Goal: Communication & Community: Answer question/provide support

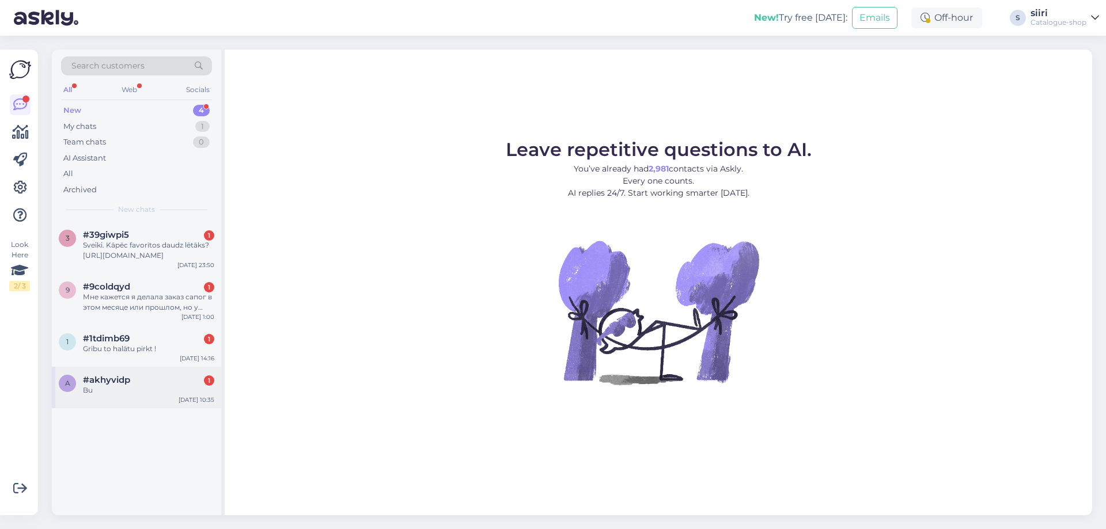
click at [113, 387] on div "Bu" at bounding box center [148, 390] width 131 height 10
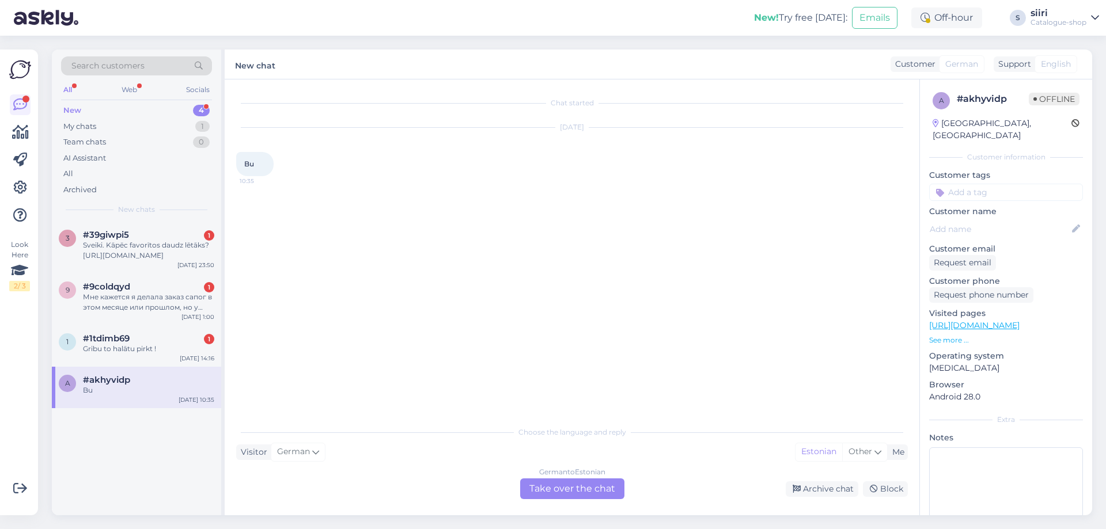
click at [580, 489] on div "German to Estonian Take over the chat" at bounding box center [572, 489] width 104 height 21
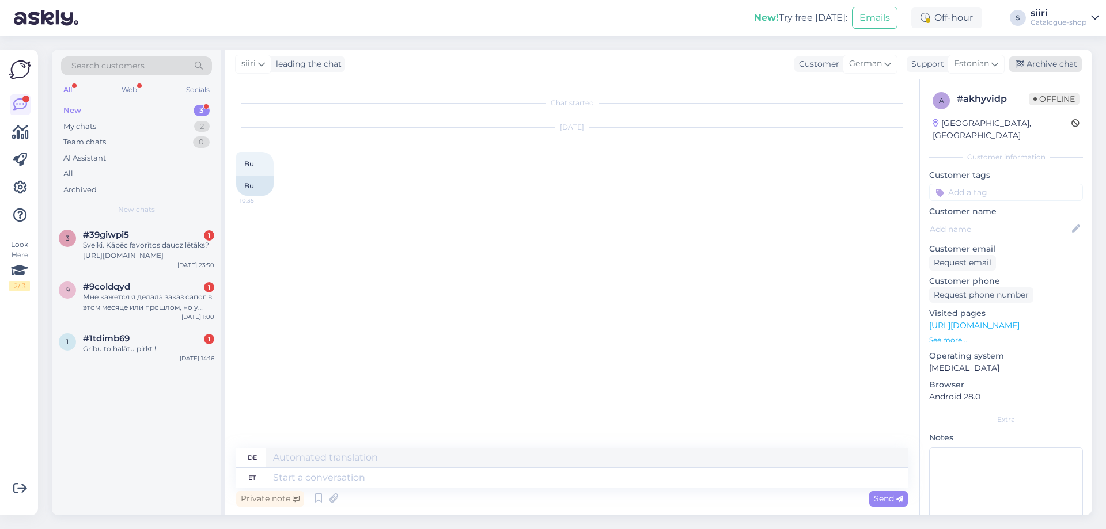
click at [1046, 64] on div "Archive chat" at bounding box center [1045, 64] width 73 height 16
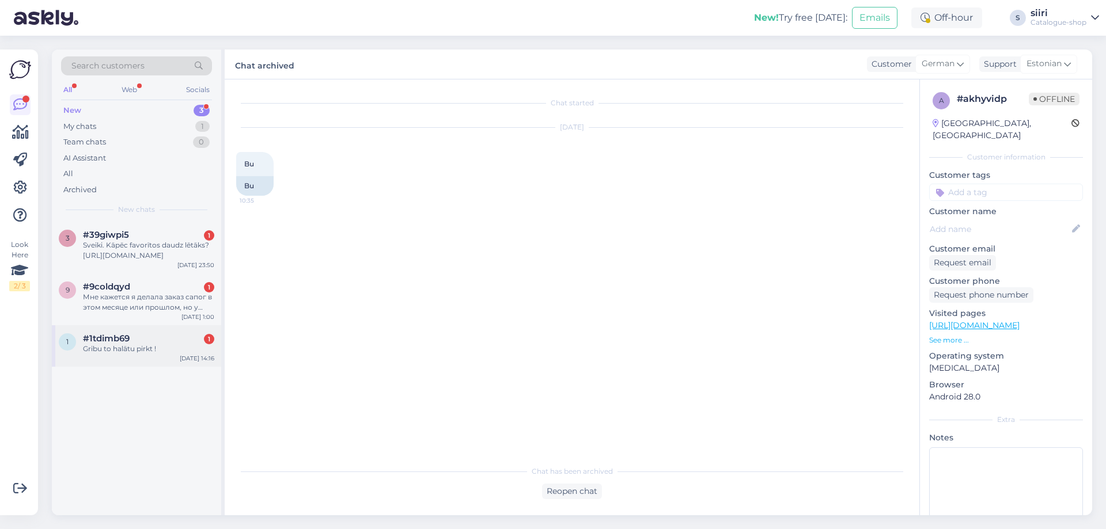
click at [111, 350] on div "Gribu to halātu pirkt !" at bounding box center [148, 349] width 131 height 10
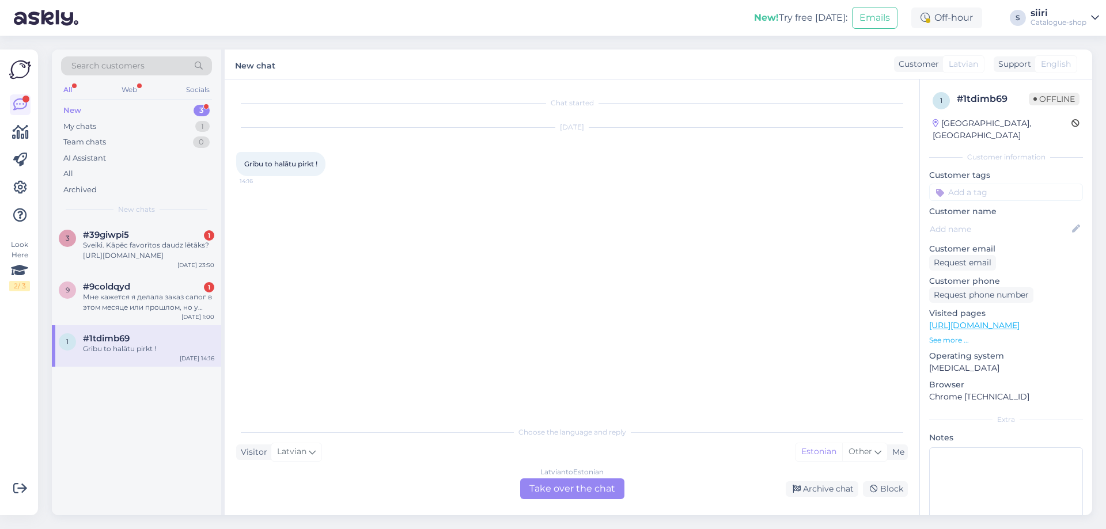
click at [588, 482] on div "[DEMOGRAPHIC_DATA] to Estonian Take over the chat" at bounding box center [572, 489] width 104 height 21
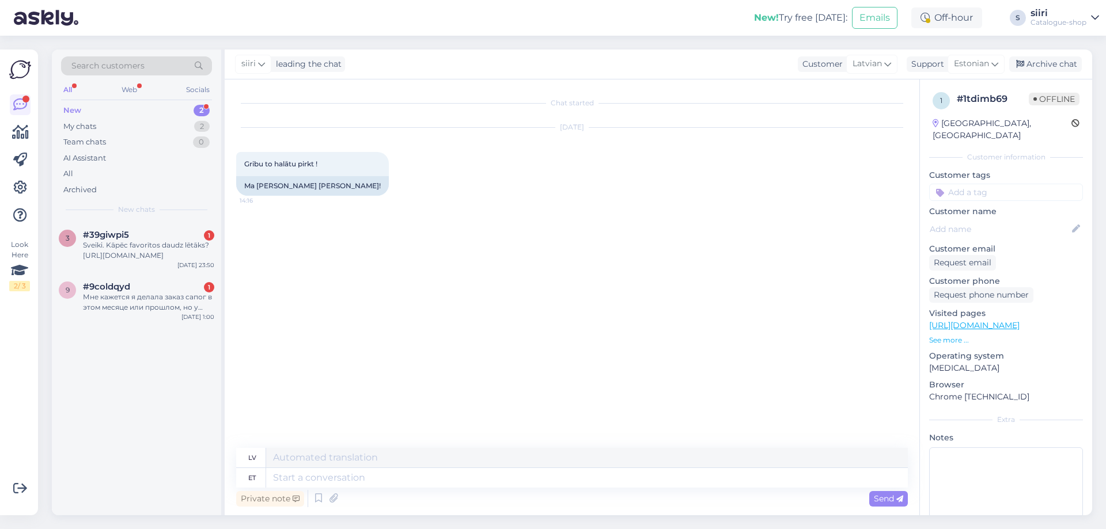
click at [1001, 320] on link "[URL][DOMAIN_NAME]" at bounding box center [974, 325] width 90 height 10
click at [298, 477] on textarea at bounding box center [587, 478] width 642 height 20
type textarea "Tere"
type textarea "Sveiki"
type textarea "Tere päevast"
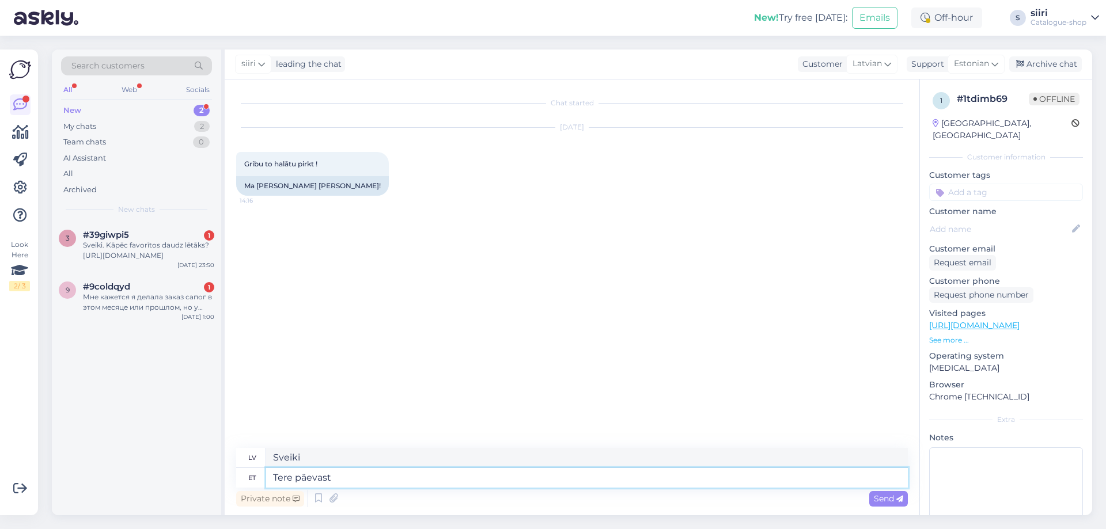
type textarea "Labdien"
type textarea "Tere päevast,"
type textarea "Labdien,"
type textarea "Tere päevast."
type textarea "Labdien."
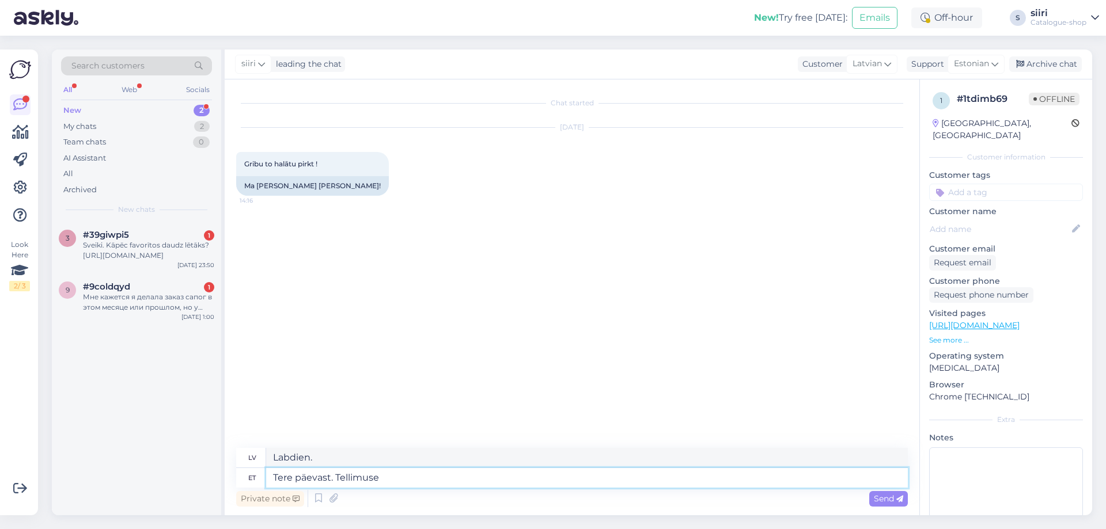
type textarea "Tere päevast. Tellimuse"
type textarea "Labdien. [DEMOGRAPHIC_DATA]"
type textarea "Tere päevast. Tellimuse saate"
type textarea "Labdien. Jūs varat saņemt savu pasūtījumu."
type textarea "Tere päevast. Tellimuse saate eda"
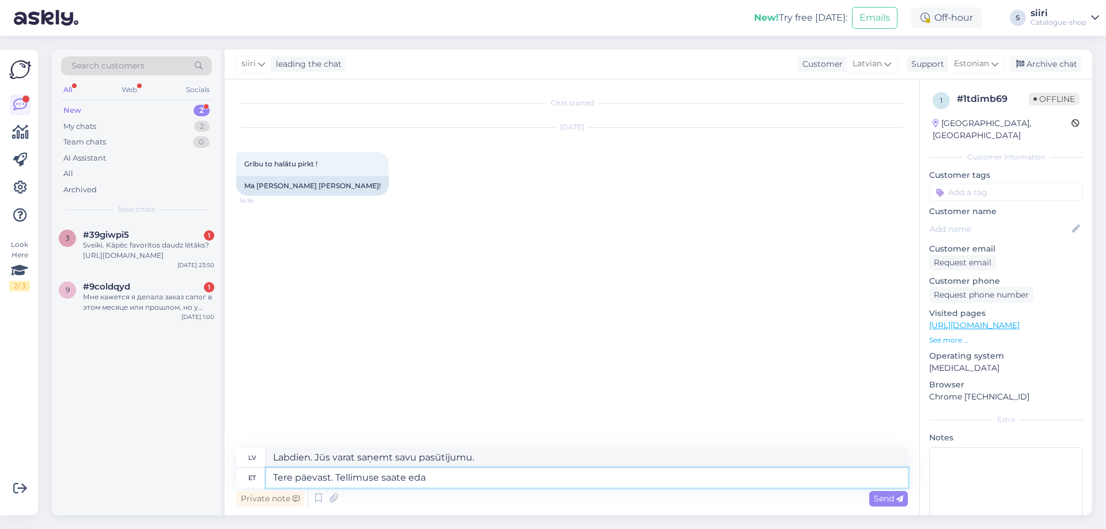
type textarea "Labdien. Jūs varat saņemt savu pasūtījumu pa e-pastu."
type textarea "Tere päevast. Tellimuse saate edastada"
type textarea "Labdien. Varat veikt pasūtījumu."
type textarea "Tere päevast. Tellimuse saate"
type textarea "Labdien. Jūs varat saņemt savu pasūtījumu."
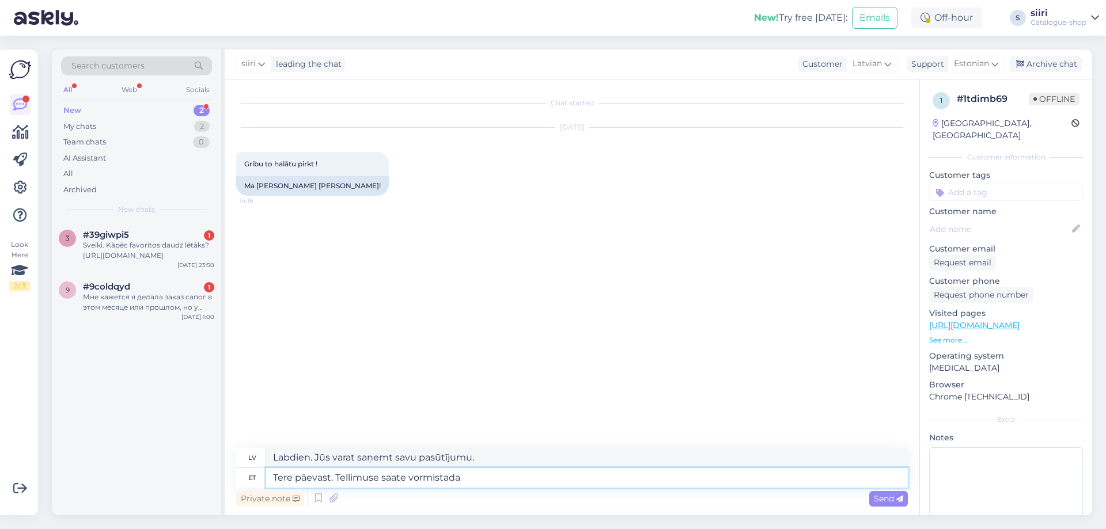
type textarea "Tere päevast. Tellimuse saate vormistada"
type textarea "Labdien. Varat veikt pasūtījumu."
type textarea "Tere päevast. Tellimuse saate vormistada meie"
type textarea "Labdien! Jūs varat veikt pasūtījumu pie mums."
type textarea "Tere päevast. Tellimuse saate vormistada meie e-poes"
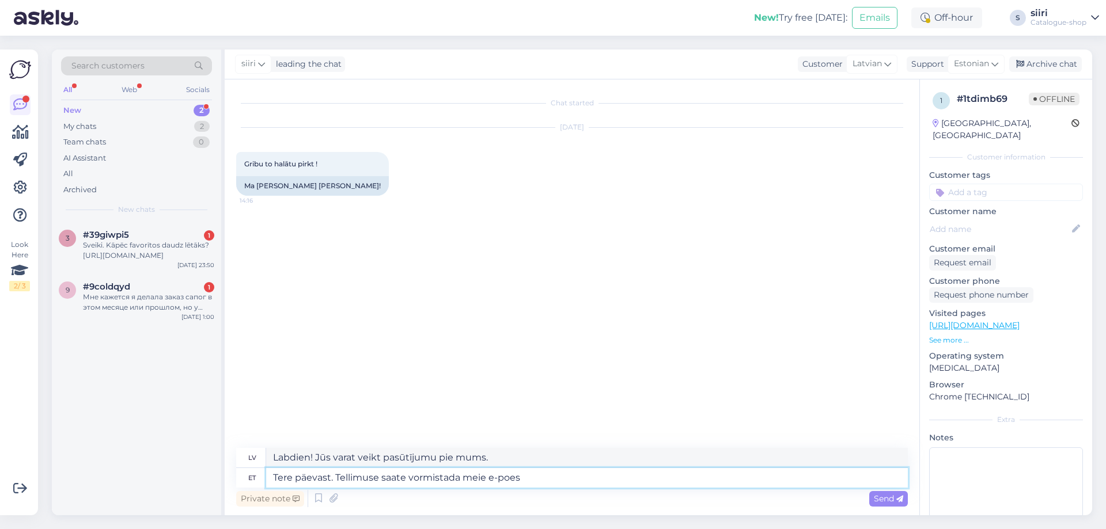
type textarea "Labdien. Jūs varat veikt pasūtījumu mūsu tiešsaistes veikalā."
type textarea "Tere päevast. Tellimuse saate vormistada meie e-poes või"
type textarea "Labdien! Jūs varat veikt pasūtījumu mūsu tiešsaistes veikalā vai"
type textarea "Tere päevast. Tellimuse saate vormistada meie e-poes või helistades"
type textarea "Labdien! Pasūtījumu varat veikt mūsu interneta veikalā vai zvanot pa tālruni."
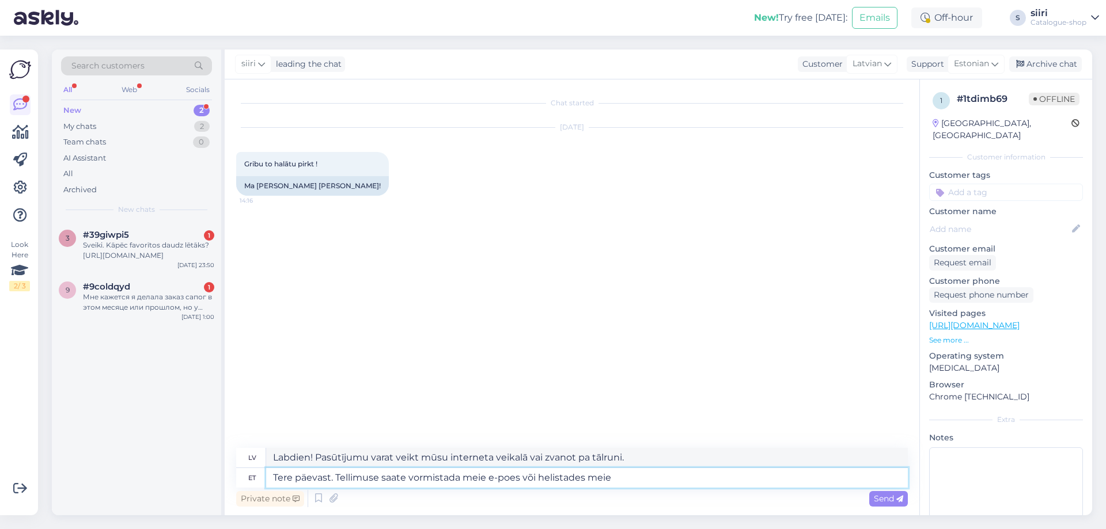
type textarea "Tere päevast. Tellimuse saate vormistada meie e-poes või helistades meie"
type textarea "Labdien! Pasūtījumu varat veikt mūsu tiešsaistes veikalā vai zvanot mums."
type textarea "Tere päevast. Tellimuse saate vormistada meie e-poes või helistades meie kliend…"
type textarea "Labdien! Pasūtījumu varat veikt mūsu tiešsaistes veikalā vai zvanot uz mūsu kli…"
type textarea "Tere päevast. Tellimuse saate vormistada meie e-poes või helistades meie kliend…"
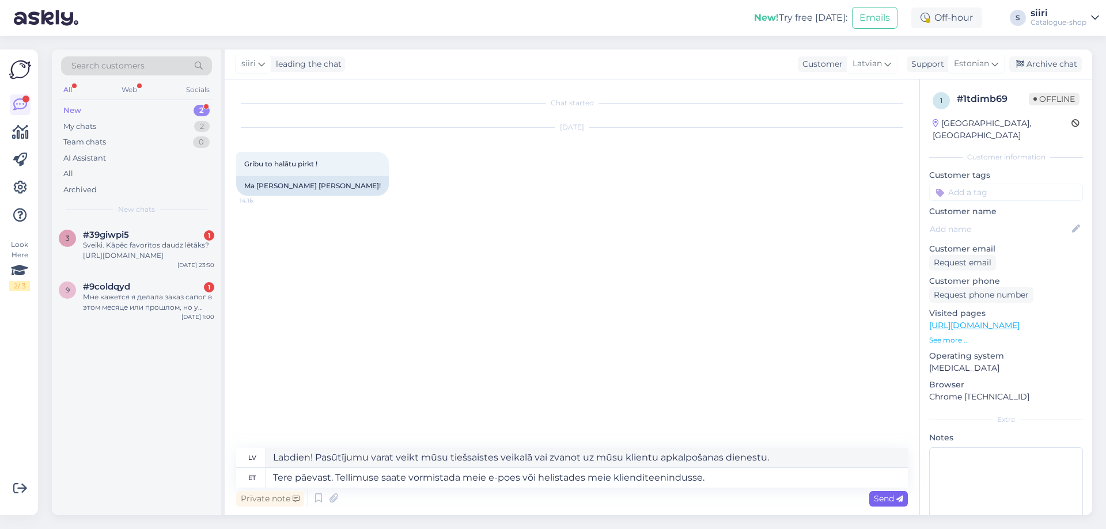
click at [878, 494] on span "Send" at bounding box center [888, 499] width 29 height 10
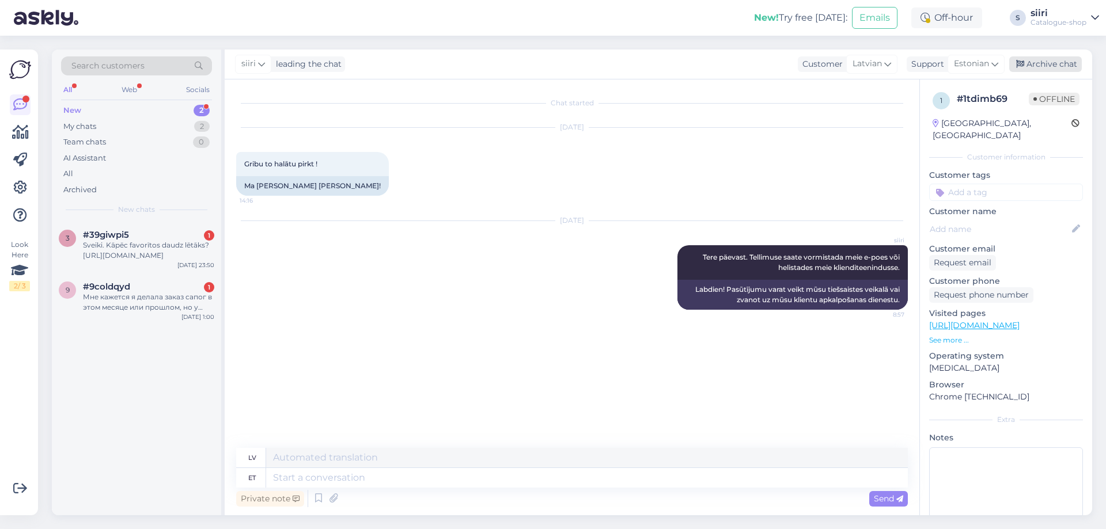
click at [1051, 63] on div "Archive chat" at bounding box center [1045, 64] width 73 height 16
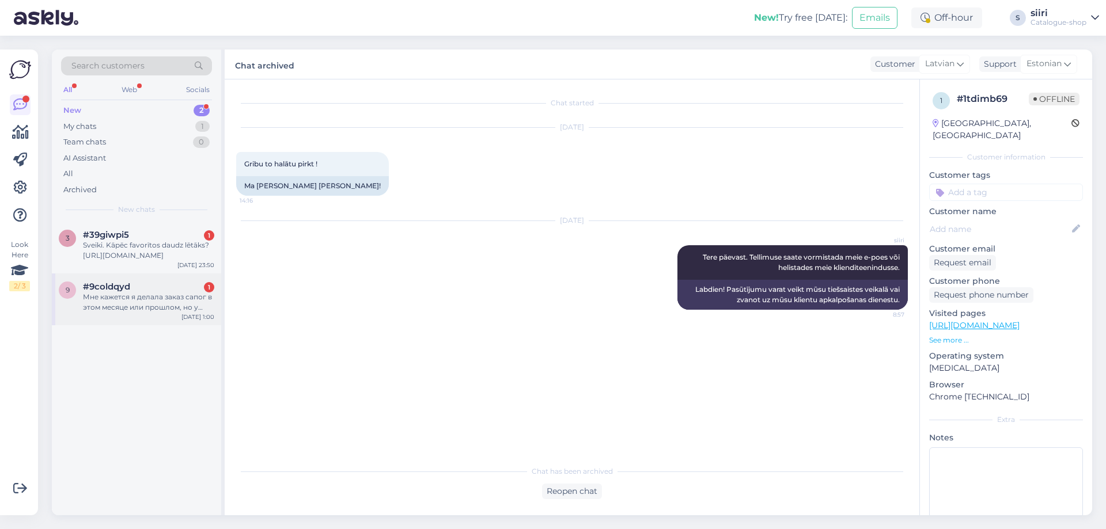
click at [164, 311] on div "Мне кажется я делала заказ сапог в этом месяце или прошлом, но у меня он не ото…" at bounding box center [148, 302] width 131 height 21
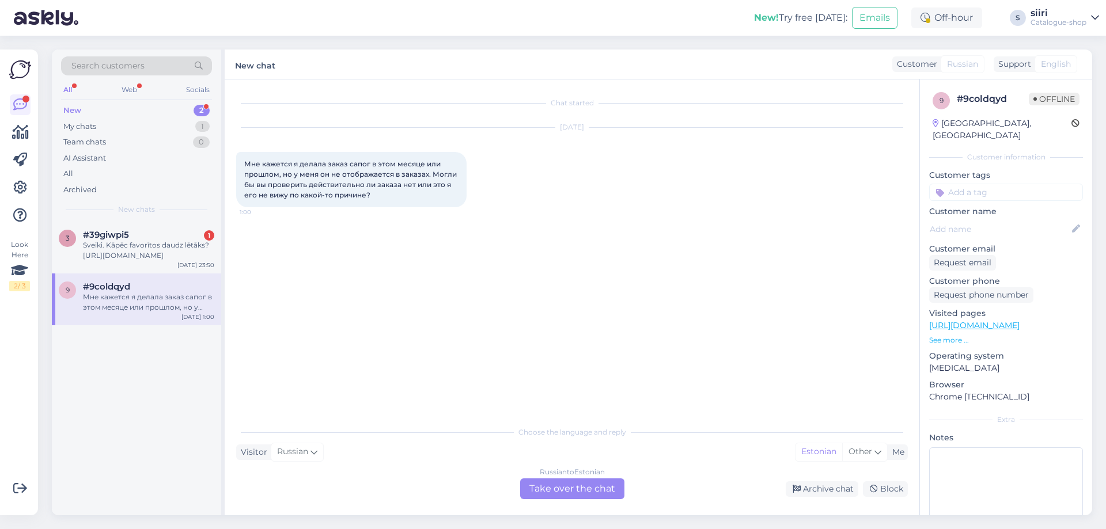
click at [591, 489] on div "Russian to Estonian Take over the chat" at bounding box center [572, 489] width 104 height 21
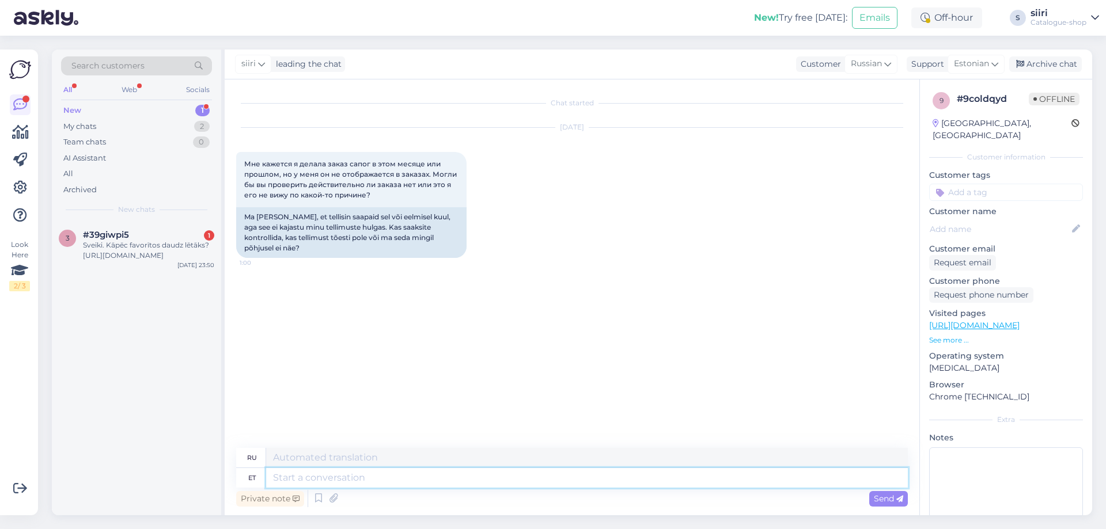
click at [297, 478] on textarea at bounding box center [587, 478] width 642 height 20
type textarea "Tere"
type textarea "Привет"
type textarea "Tere päevast"
type textarea "Добрый день"
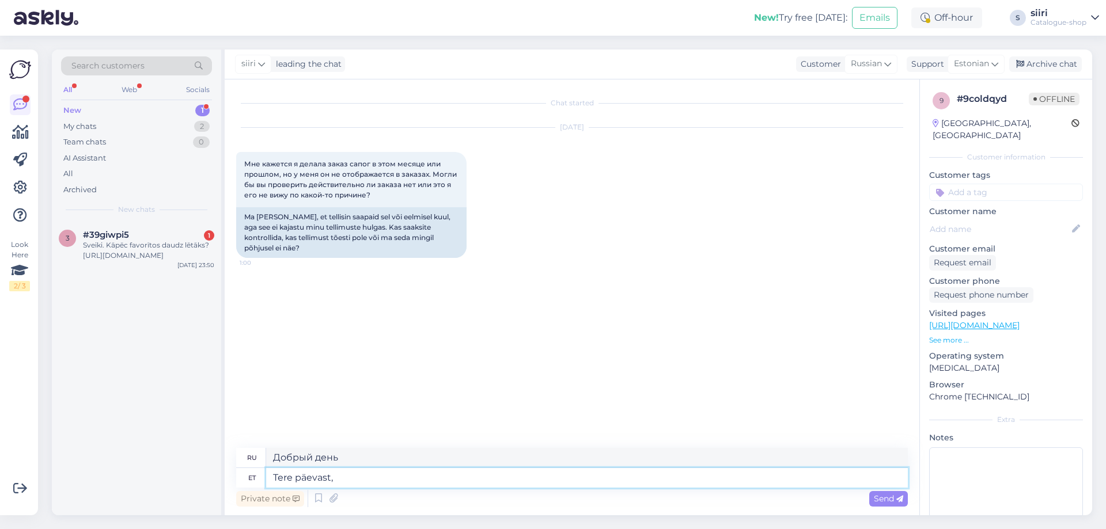
type textarea "Tere päevast,"
type textarea "Добрый день,"
type textarea "Tere päevast, ke"
type textarea "Добрый день, ке"
type textarea "Tere päevast, [PERSON_NAME]"
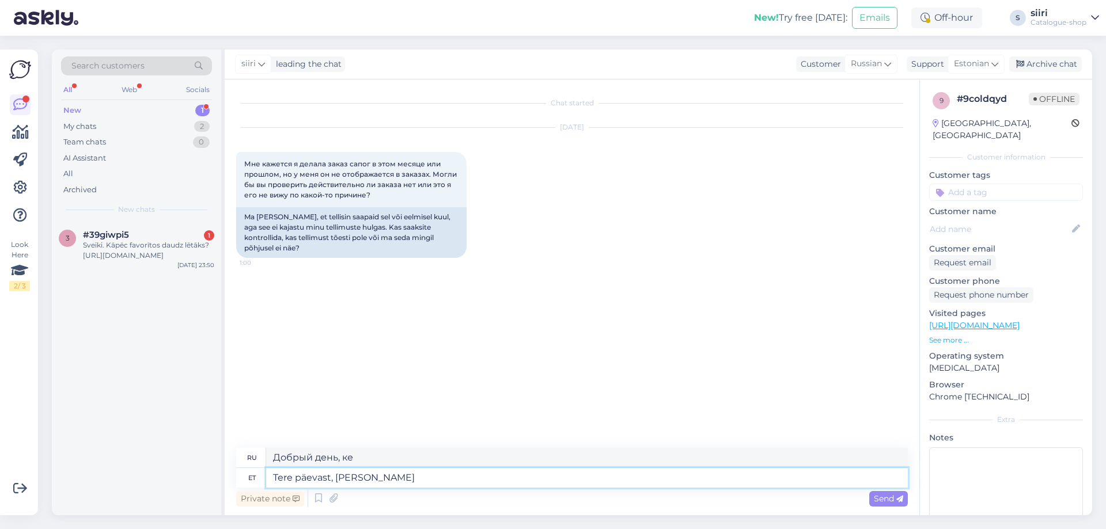
type textarea "Добрый день, чей"
type textarea "Tere päevast, [PERSON_NAME] nimel"
type textarea "Добрый день, от чьего имени?"
type textarea "Tere päevast, [PERSON_NAME] nimel pea"
type textarea "Добрый день, на чье имя оформлена голова?"
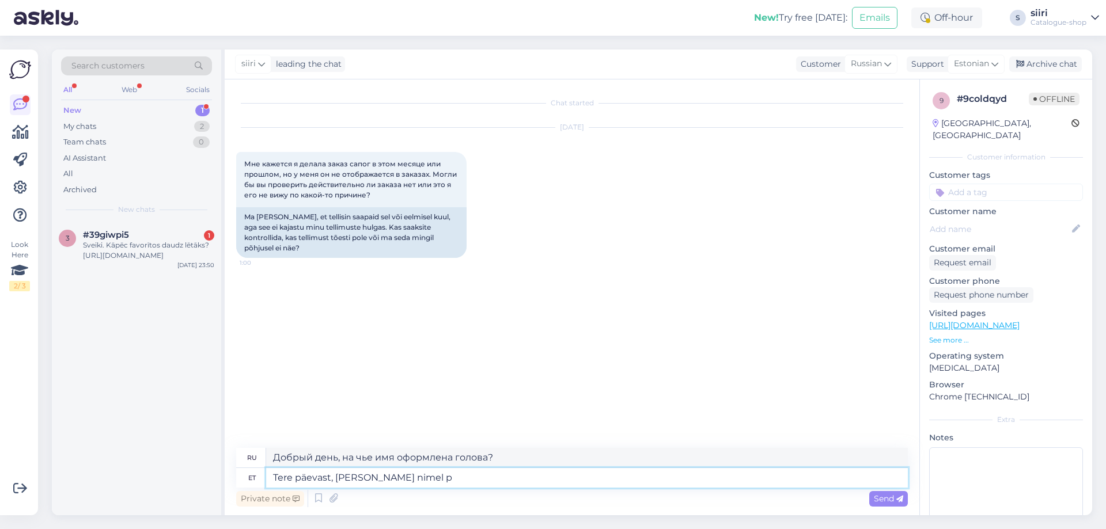
type textarea "Tere päevast, [PERSON_NAME] nimel"
type textarea "Добрый день, от чьего имени?"
type textarea "Tere päevast, [PERSON_NAME] nimel on t"
type textarea "Добрый день, от чьего имени это?"
type textarea "Tere päevast, [PERSON_NAME] nimel on tellimus"
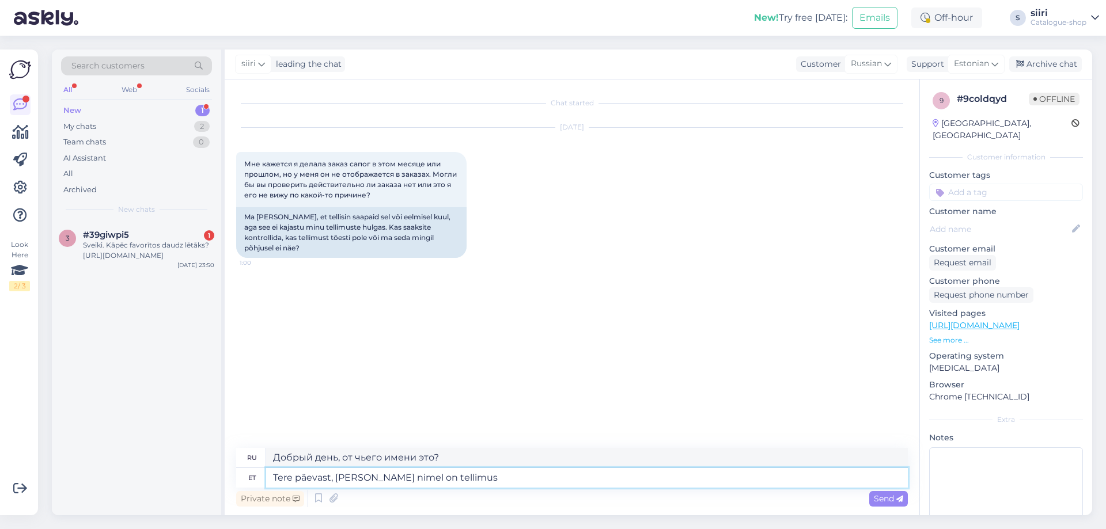
type textarea "Добрый день, на чье имя оформлен заказ?"
type textarea "Tere päevast, [PERSON_NAME] nimel on tellimus tehtud?"
click at [894, 502] on span "Send" at bounding box center [888, 499] width 29 height 10
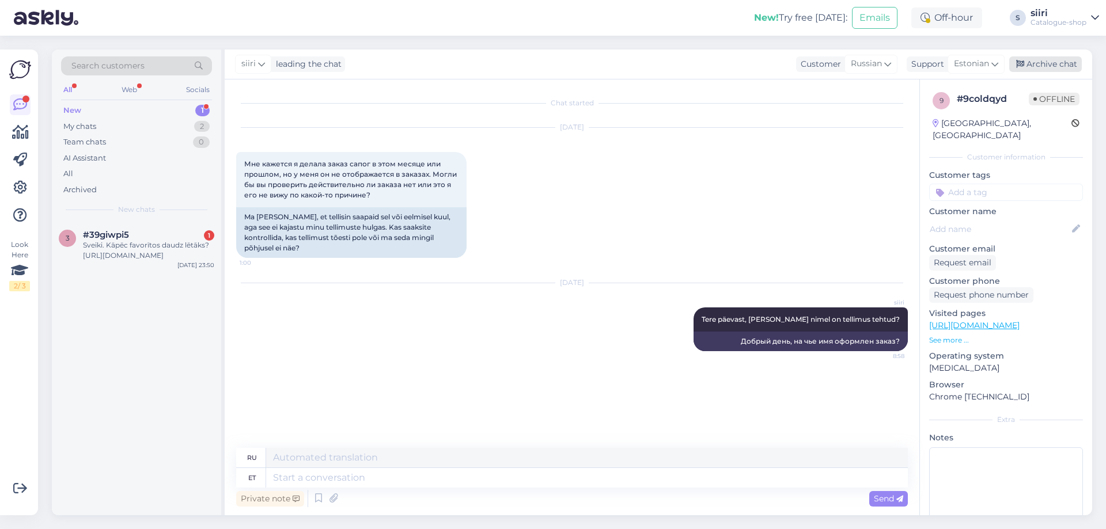
click at [1051, 65] on div "Archive chat" at bounding box center [1045, 64] width 73 height 16
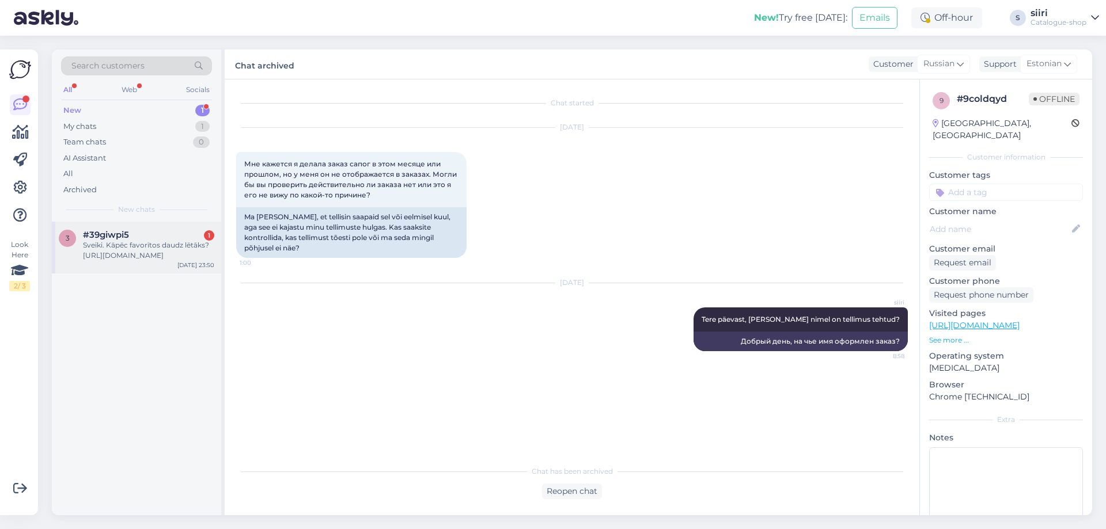
click at [152, 251] on div "Sveiki. Kāpēc favorītos daudz lētāks? [URL][DOMAIN_NAME]" at bounding box center [148, 250] width 131 height 21
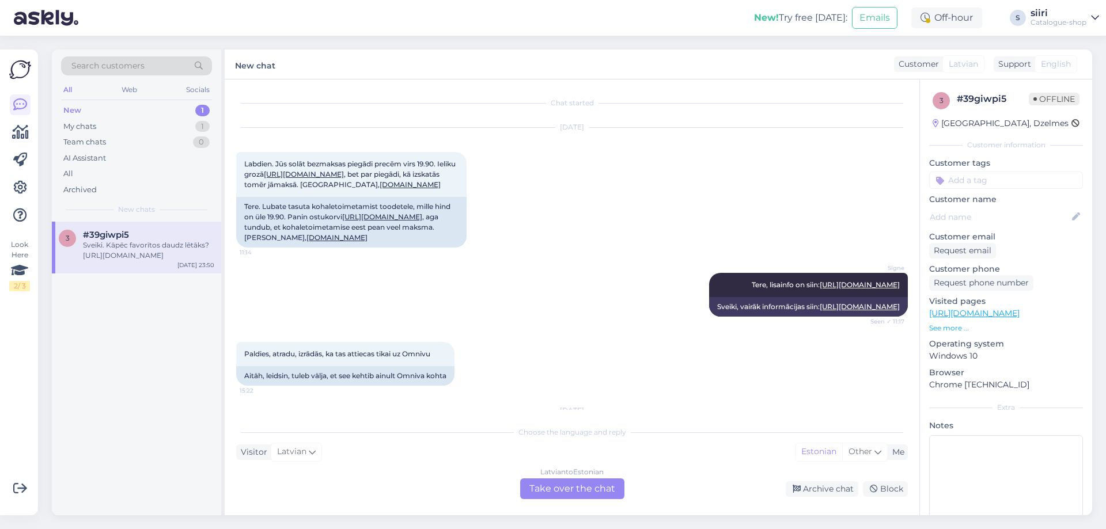
scroll to position [124, 0]
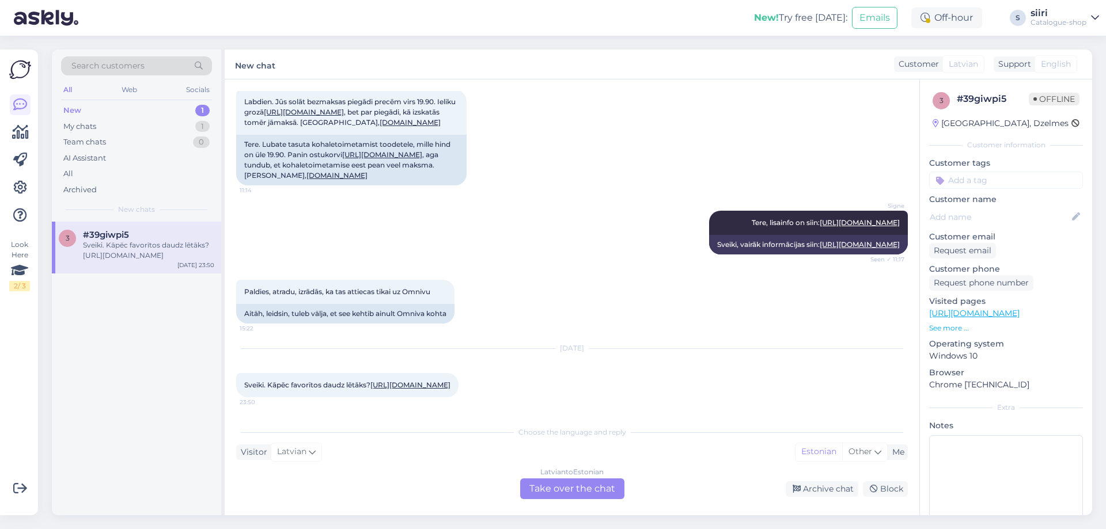
click at [574, 490] on div "[DEMOGRAPHIC_DATA] to Estonian Take over the chat" at bounding box center [572, 489] width 104 height 21
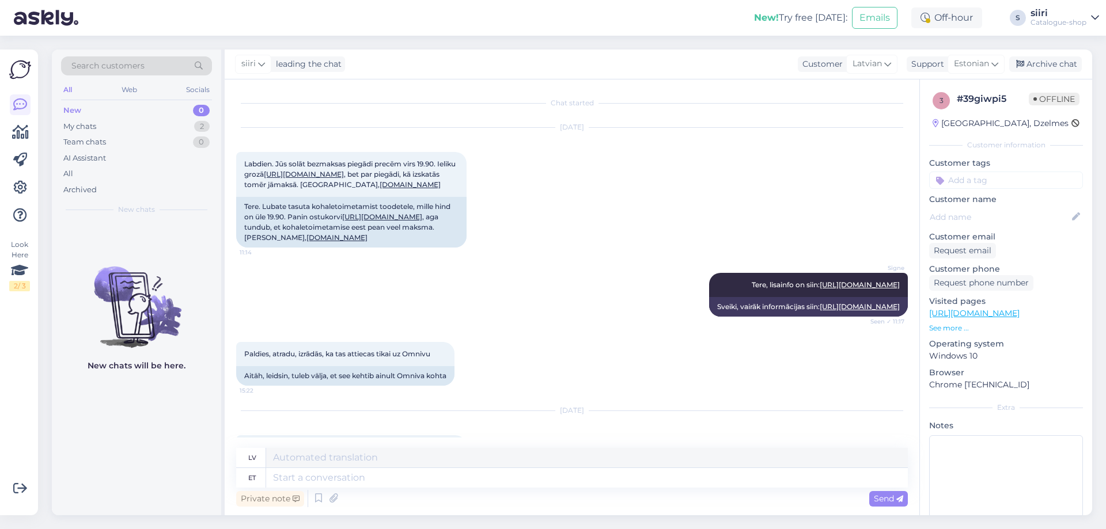
scroll to position [137, 0]
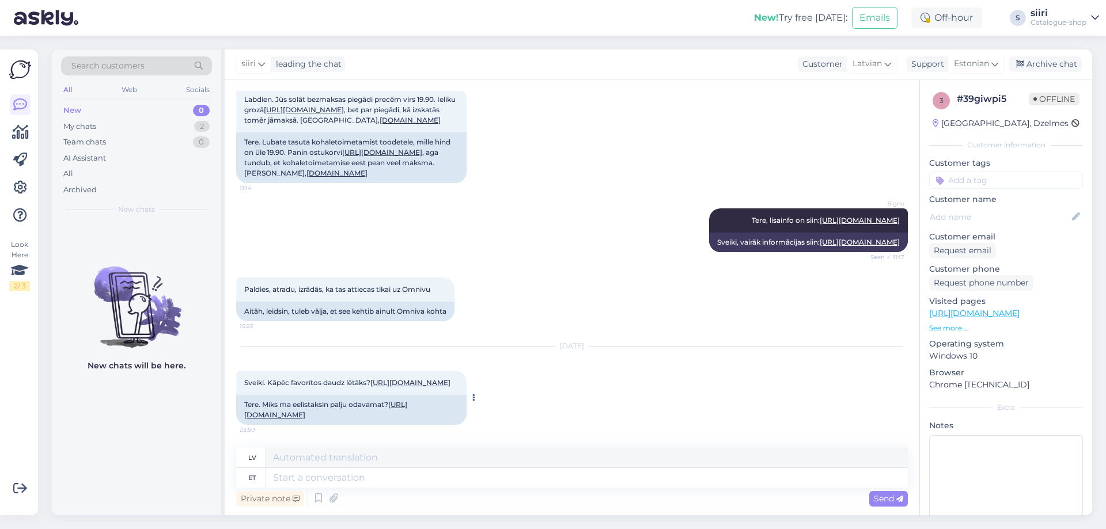
click at [335, 406] on link "[URL][DOMAIN_NAME]" at bounding box center [325, 409] width 163 height 19
click at [305, 459] on textarea at bounding box center [587, 458] width 642 height 20
click at [304, 478] on textarea at bounding box center [587, 478] width 642 height 20
type textarea "palu"
type textarea "jautāt"
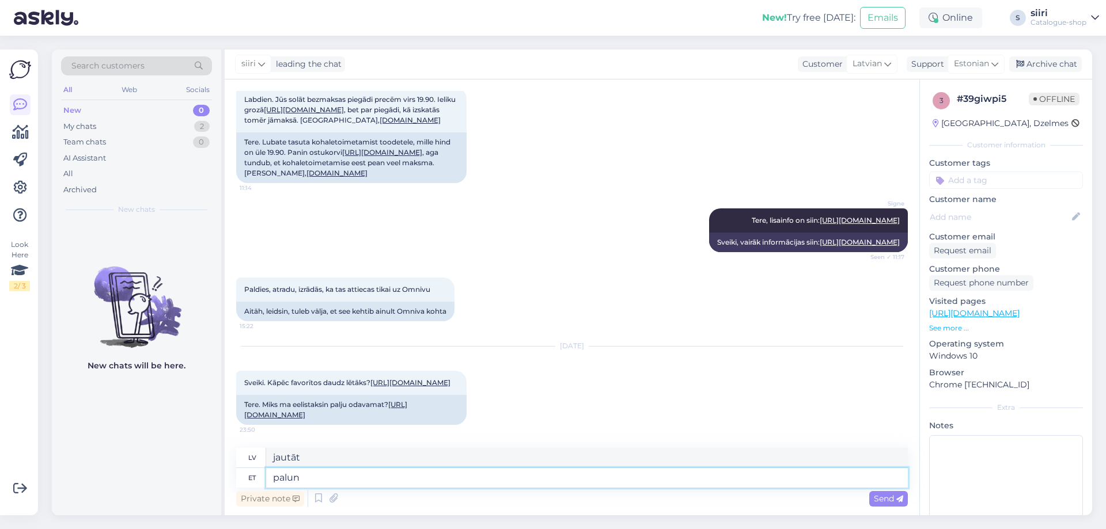
type textarea "palun"
type textarea "lūdzu"
type textarea "palun yäpsustage"
type textarea "lūdzu, paskaidrojiet"
drag, startPoint x: 300, startPoint y: 478, endPoint x: 306, endPoint y: 476, distance: 6.0
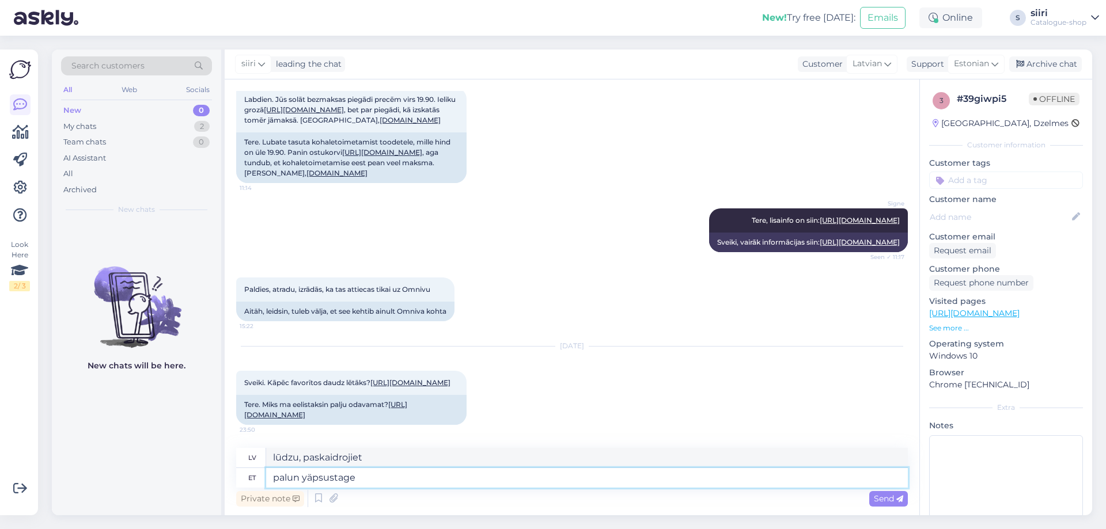
click at [304, 477] on textarea "palun yäpsustage" at bounding box center [587, 478] width 642 height 20
click at [306, 476] on textarea "palun yäpsustage" at bounding box center [587, 478] width 642 height 20
click at [303, 474] on textarea "palun yäpsustage" at bounding box center [587, 478] width 642 height 20
type textarea "palun täpsustage"
click at [359, 486] on textarea "palun täpsustage" at bounding box center [587, 478] width 642 height 20
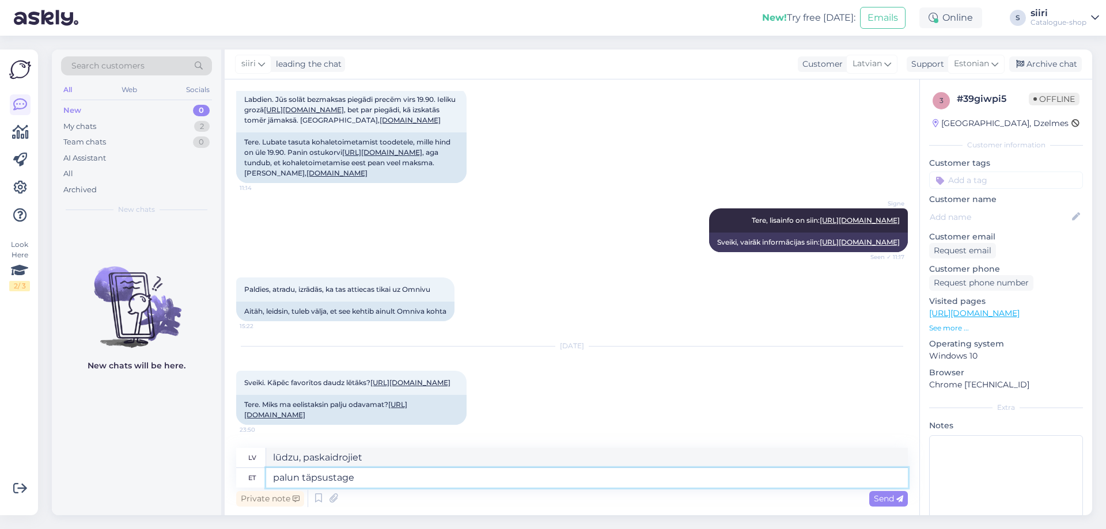
type textarea "lūdzu, precizējiet"
type textarea "palun täpsustage küsimust"
type textarea "lūdzu, precizējiet jautājumu"
type textarea "palun täpsustage küsimust?"
type textarea "lūdzu, precizējiet jautājumu?"
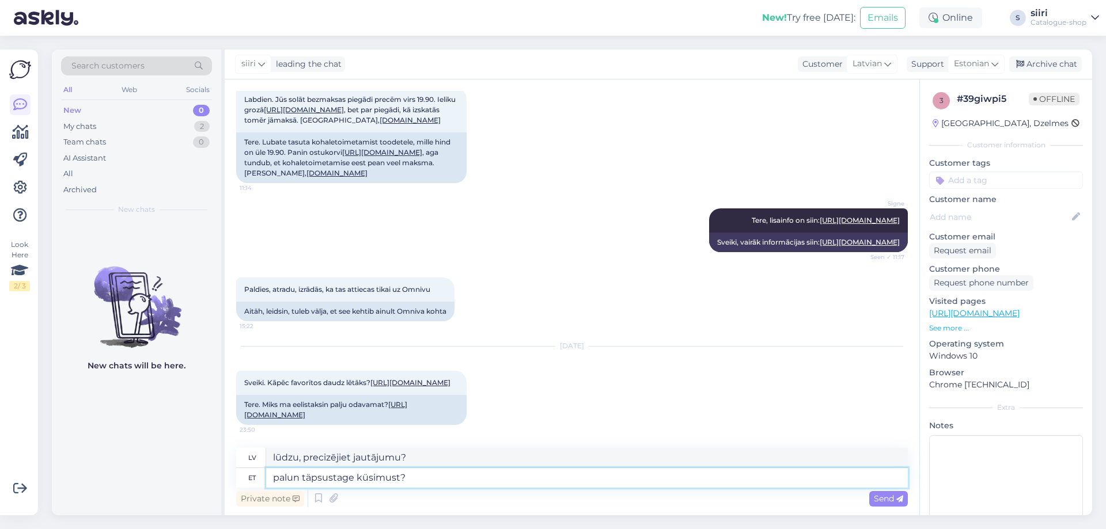
scroll to position [22, 0]
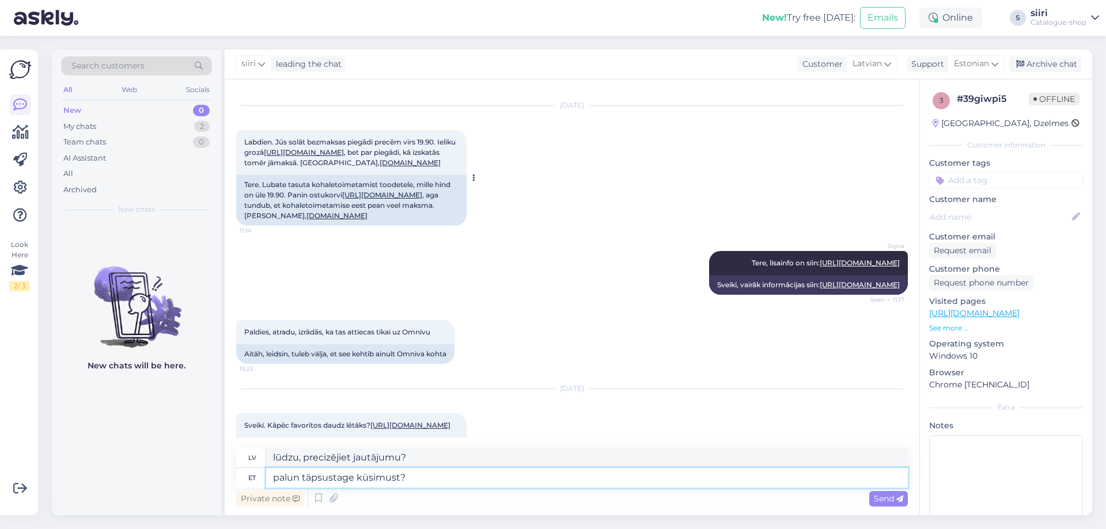
type textarea "palun täpsustage küsimust?"
click at [344, 153] on link "[URL][DOMAIN_NAME]" at bounding box center [304, 152] width 80 height 9
click at [887, 501] on span "Send" at bounding box center [888, 499] width 29 height 10
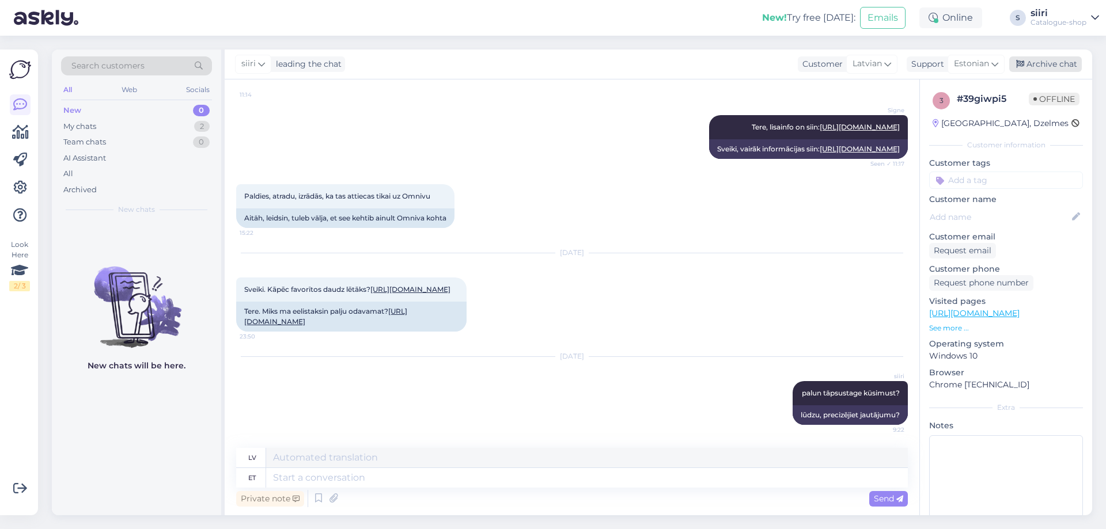
click at [1049, 65] on div "Archive chat" at bounding box center [1045, 64] width 73 height 16
